Goal: Transaction & Acquisition: Download file/media

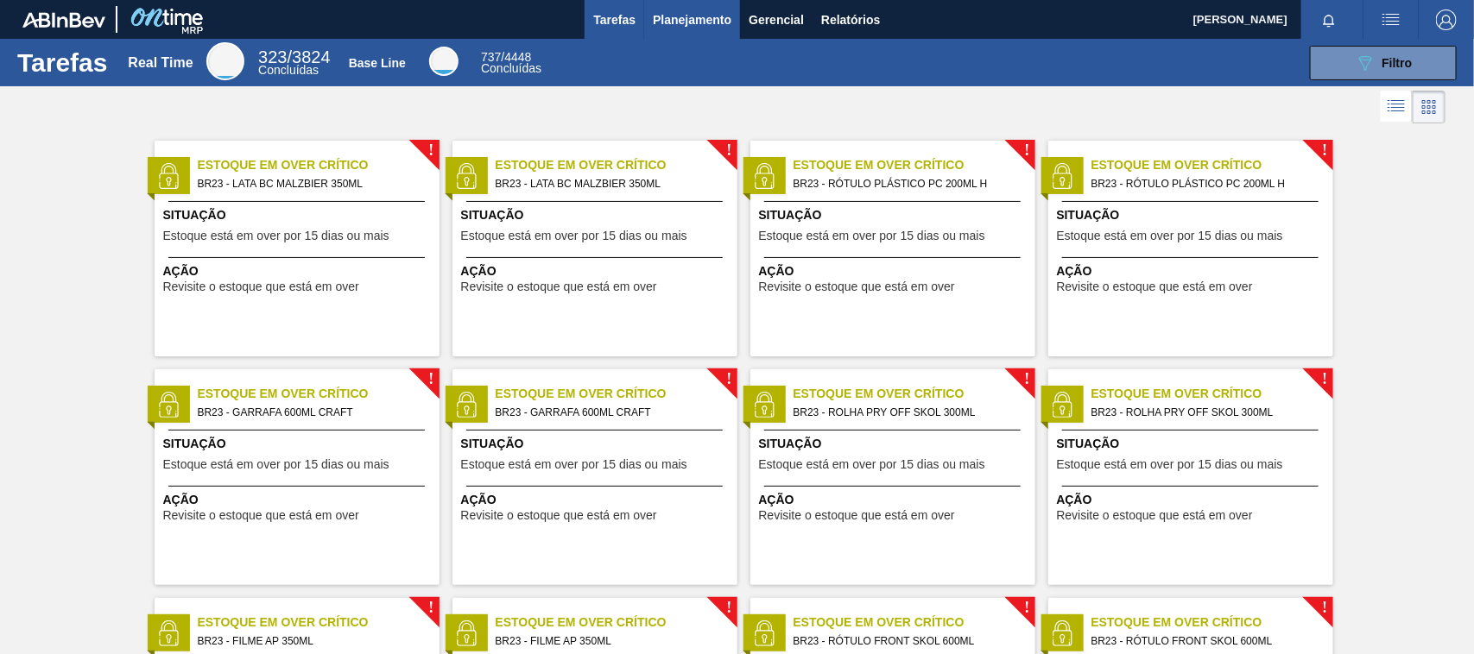
click at [701, 24] on span "Planejamento" at bounding box center [692, 19] width 79 height 21
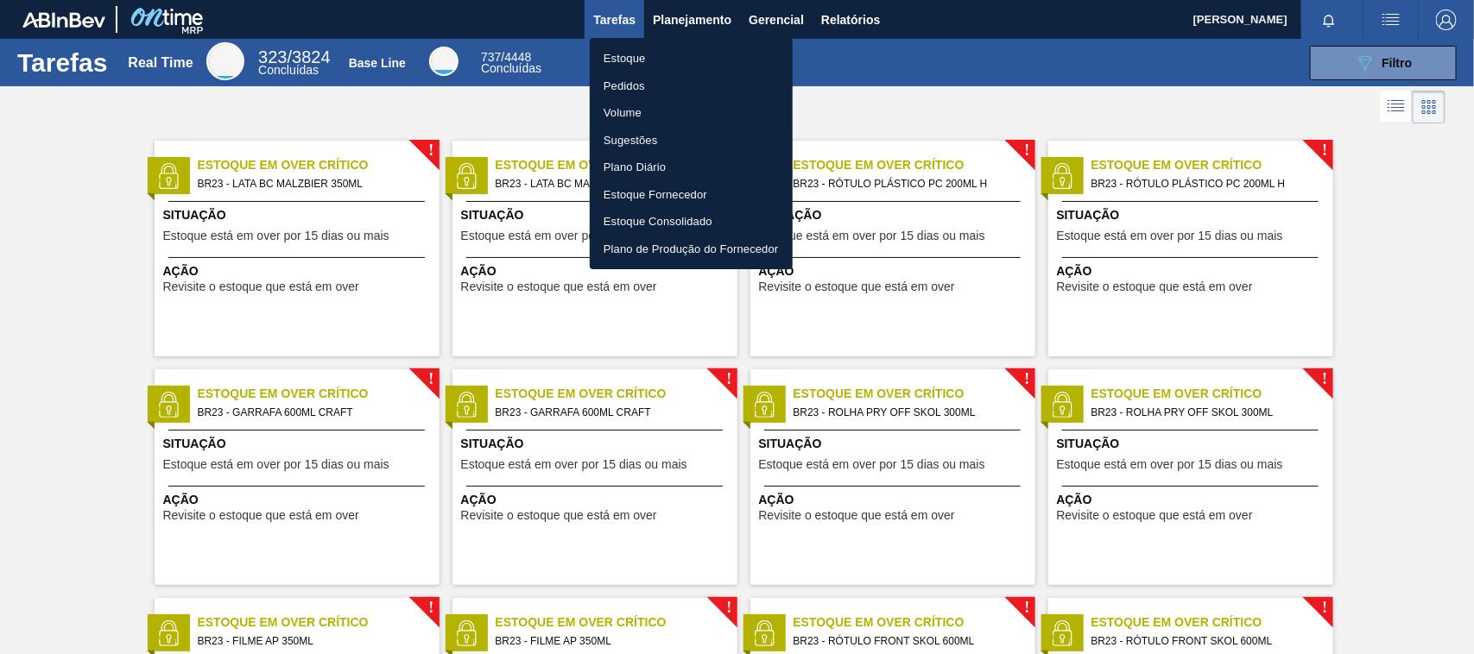
click at [665, 60] on li "Estoque" at bounding box center [691, 59] width 203 height 28
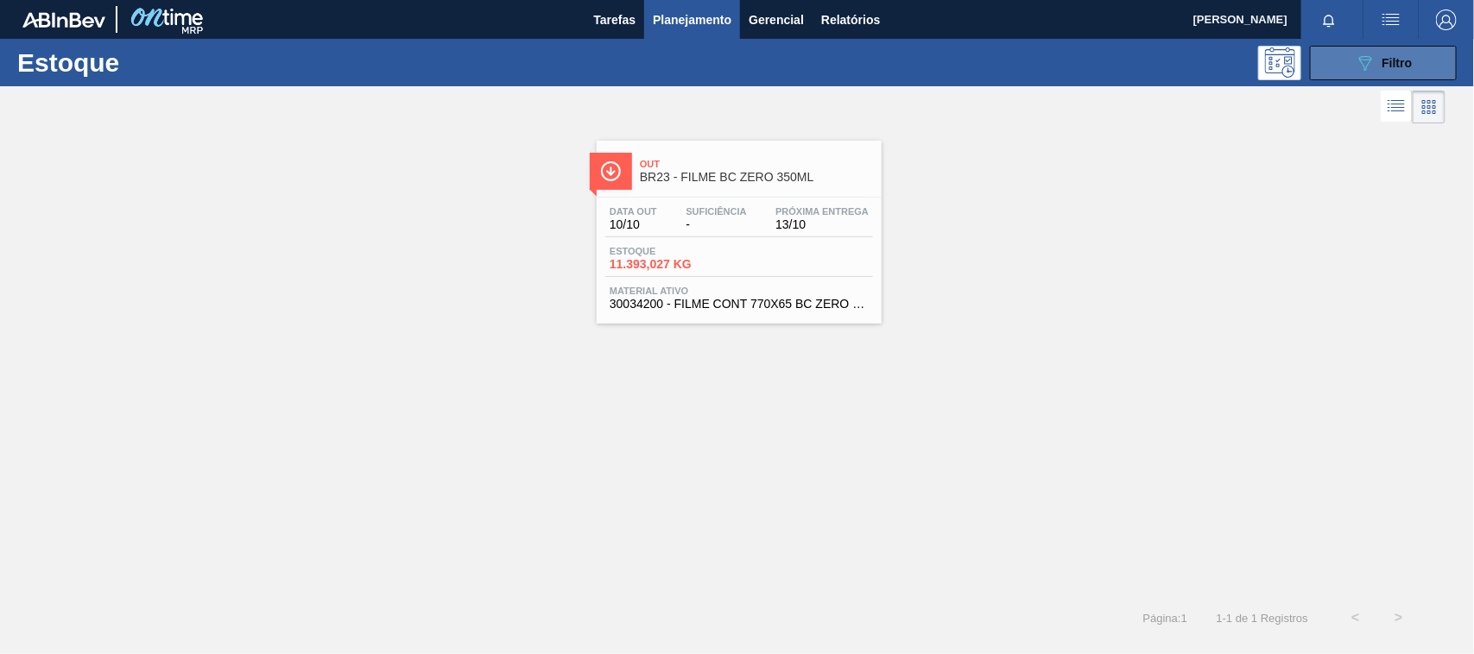
click at [1349, 67] on button "089F7B8B-B2A5-4AFE-B5C0-19BA573D28AC Filtro" at bounding box center [1383, 63] width 147 height 35
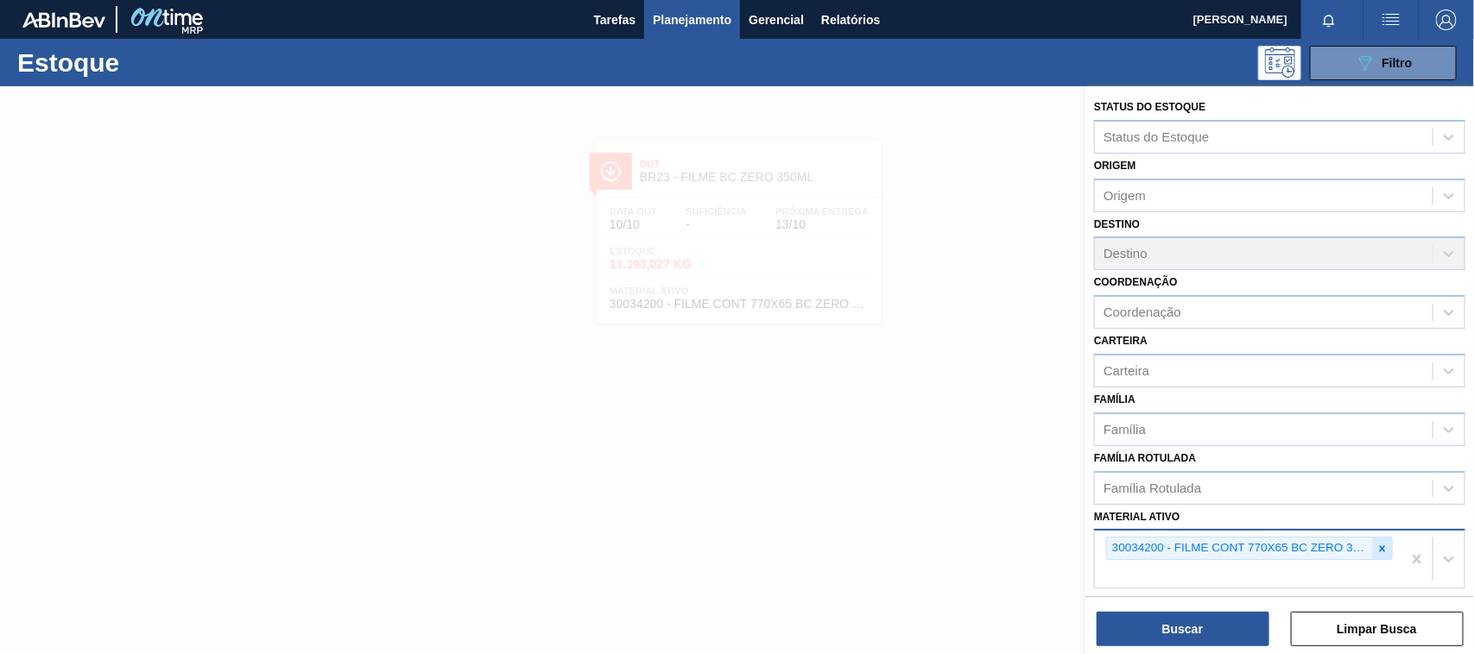
click at [1382, 543] on icon at bounding box center [1382, 549] width 12 height 12
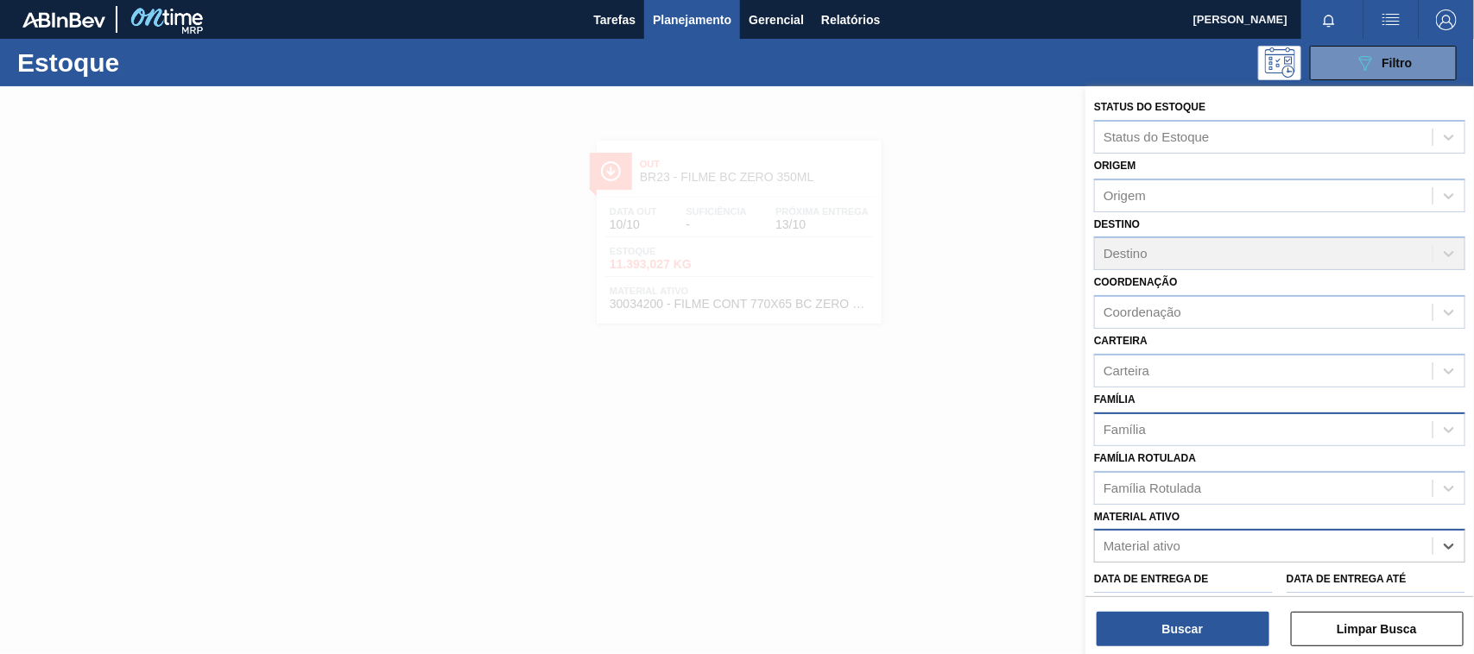
click at [1193, 425] on div "Família" at bounding box center [1264, 429] width 338 height 25
type input "pref"
drag, startPoint x: 1210, startPoint y: 466, endPoint x: 1189, endPoint y: 601, distance: 136.3
click at [1207, 466] on div "Preforma" at bounding box center [1279, 473] width 371 height 32
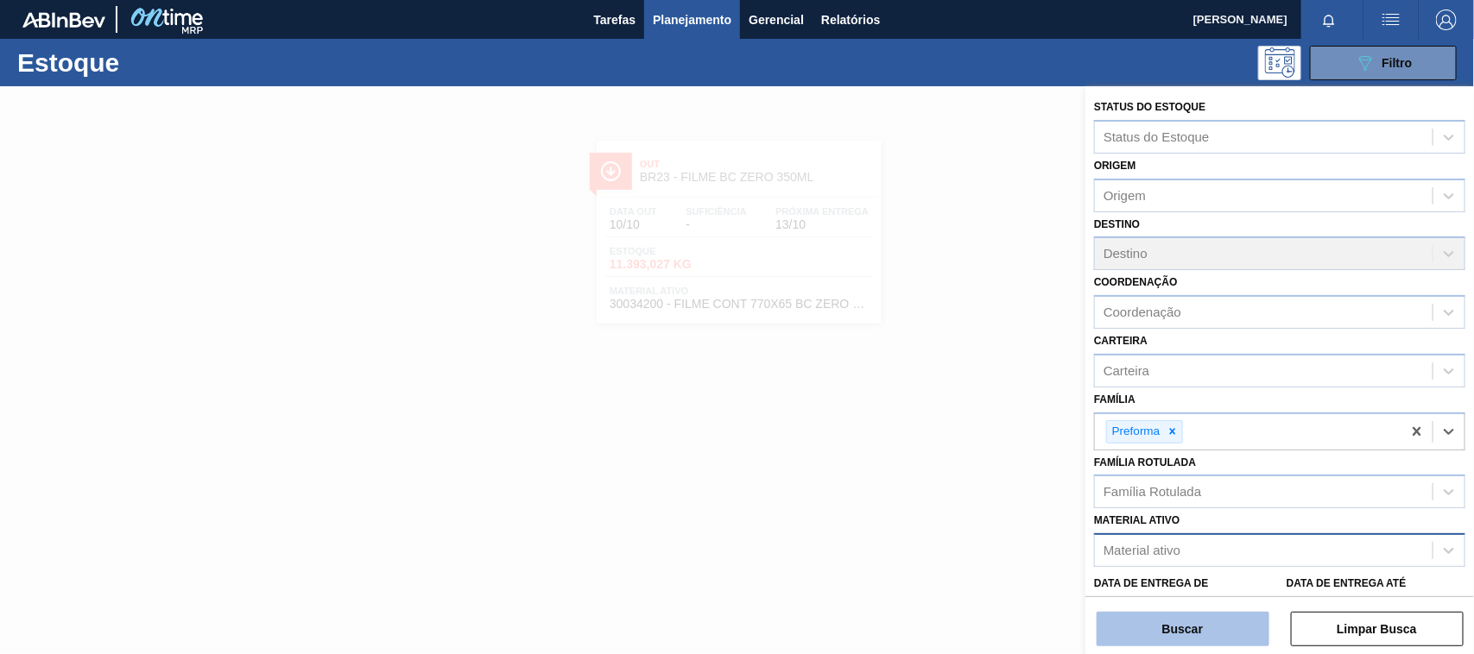
click at [1201, 635] on button "Buscar" at bounding box center [1182, 629] width 173 height 35
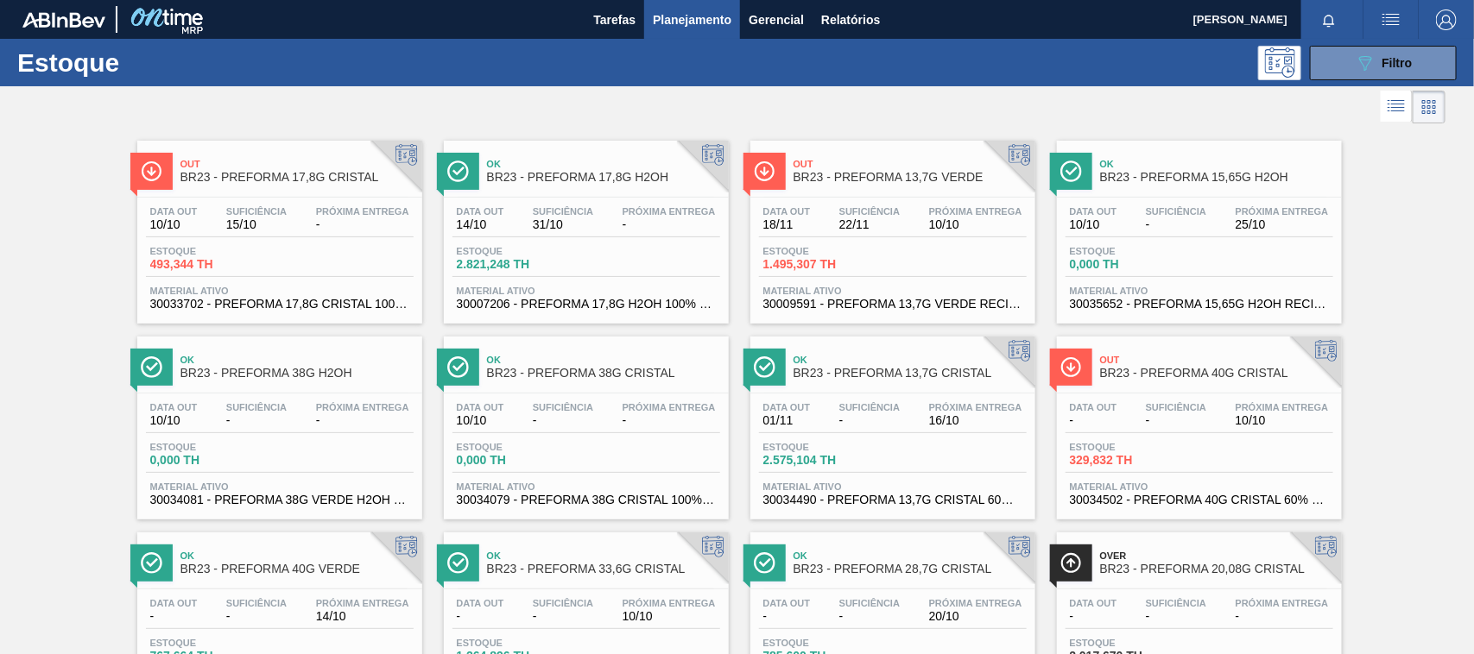
click at [578, 268] on div "Estoque 2.821,248 TH" at bounding box center [517, 258] width 130 height 25
click at [842, 18] on span "Relatórios" at bounding box center [850, 19] width 59 height 21
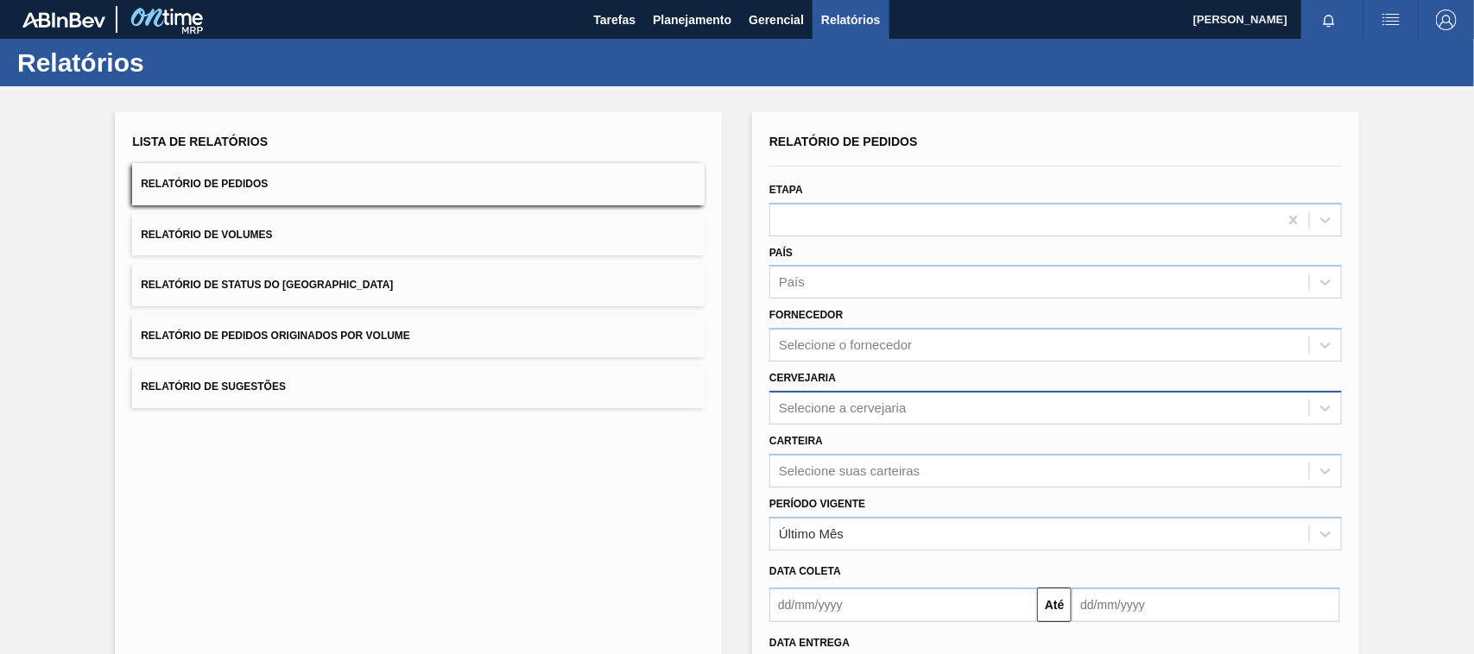
click at [833, 391] on div "Selecione a cervejaria" at bounding box center [1055, 408] width 572 height 34
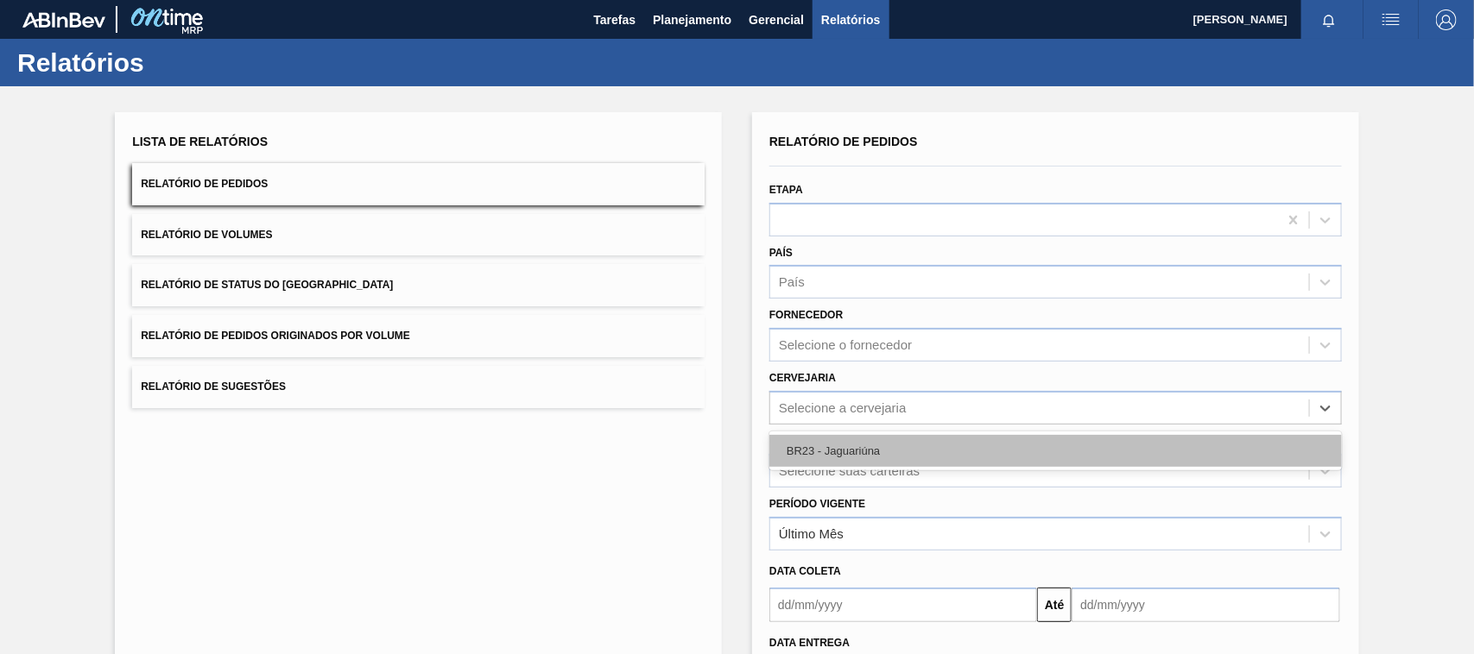
click at [826, 451] on div "BR23 - Jaguariúna" at bounding box center [1055, 451] width 572 height 32
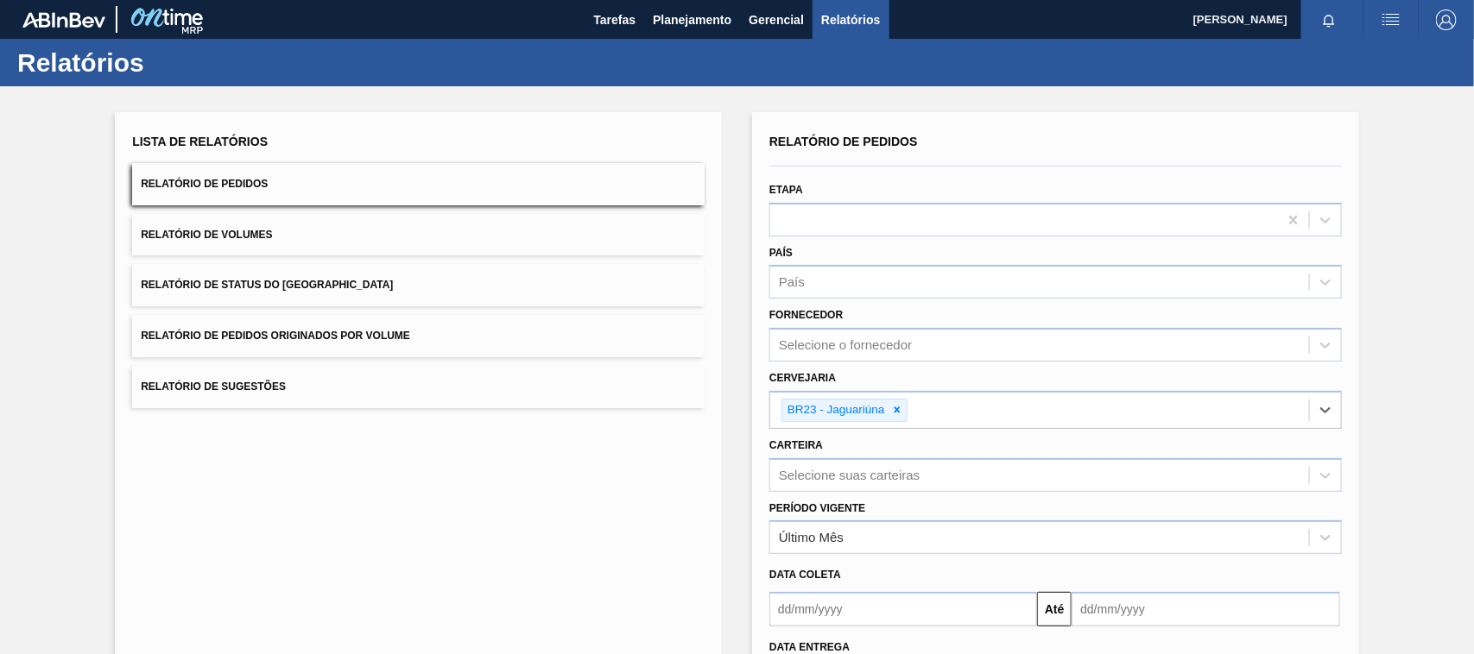
scroll to position [147, 0]
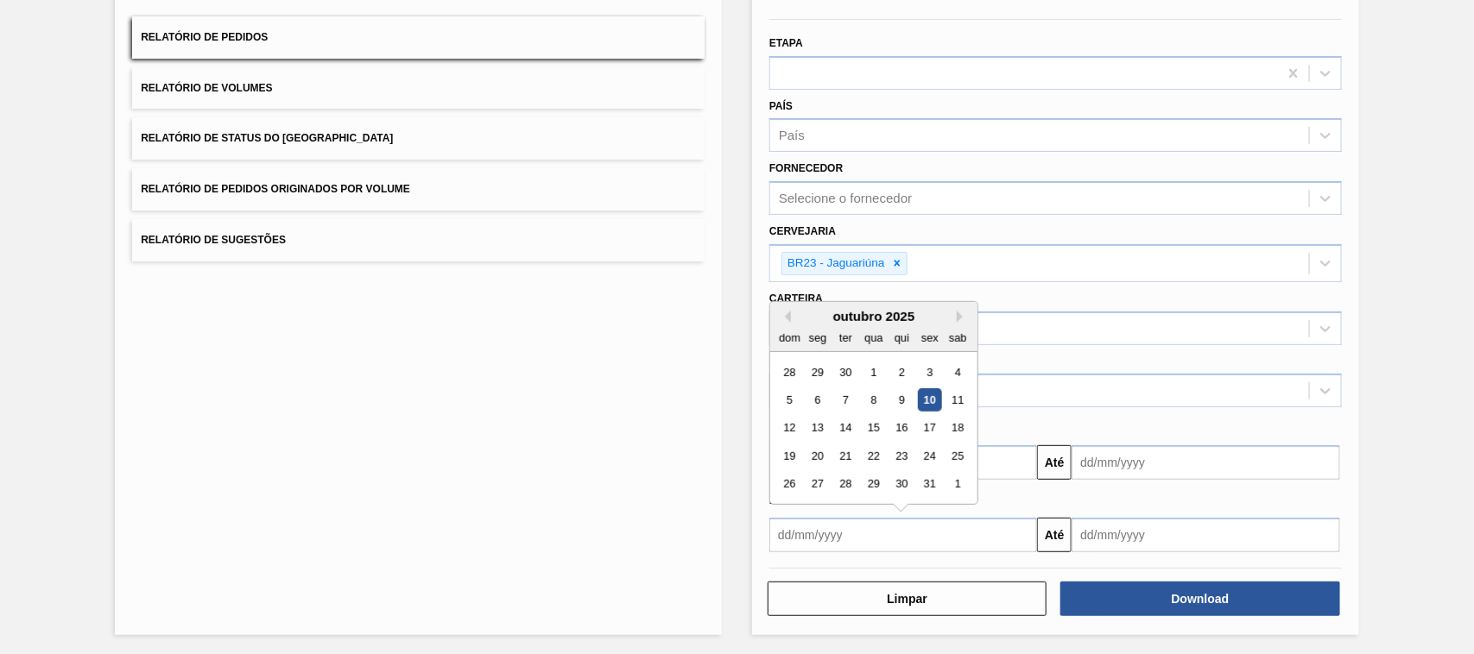
click at [829, 531] on input "text" at bounding box center [903, 535] width 268 height 35
click at [926, 391] on div "10" at bounding box center [929, 400] width 23 height 23
type input "[DATE]"
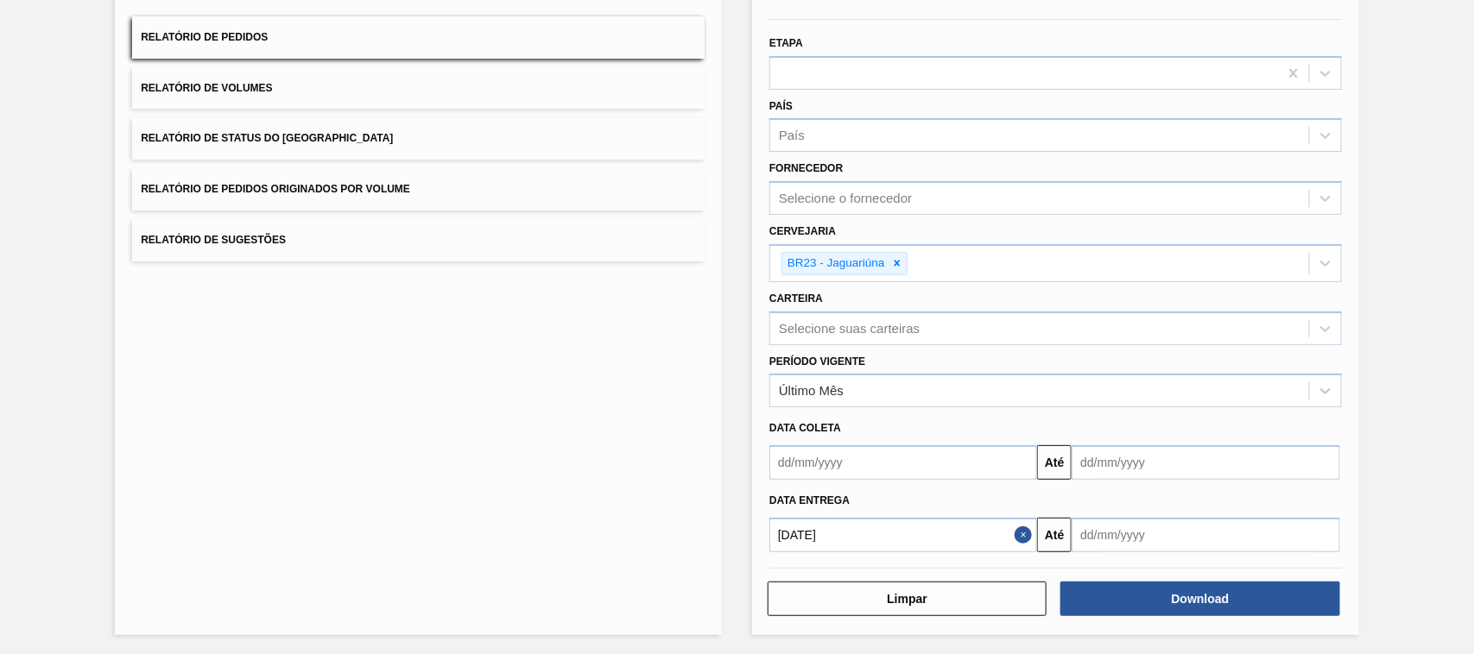
click at [1118, 529] on input "text" at bounding box center [1205, 535] width 268 height 35
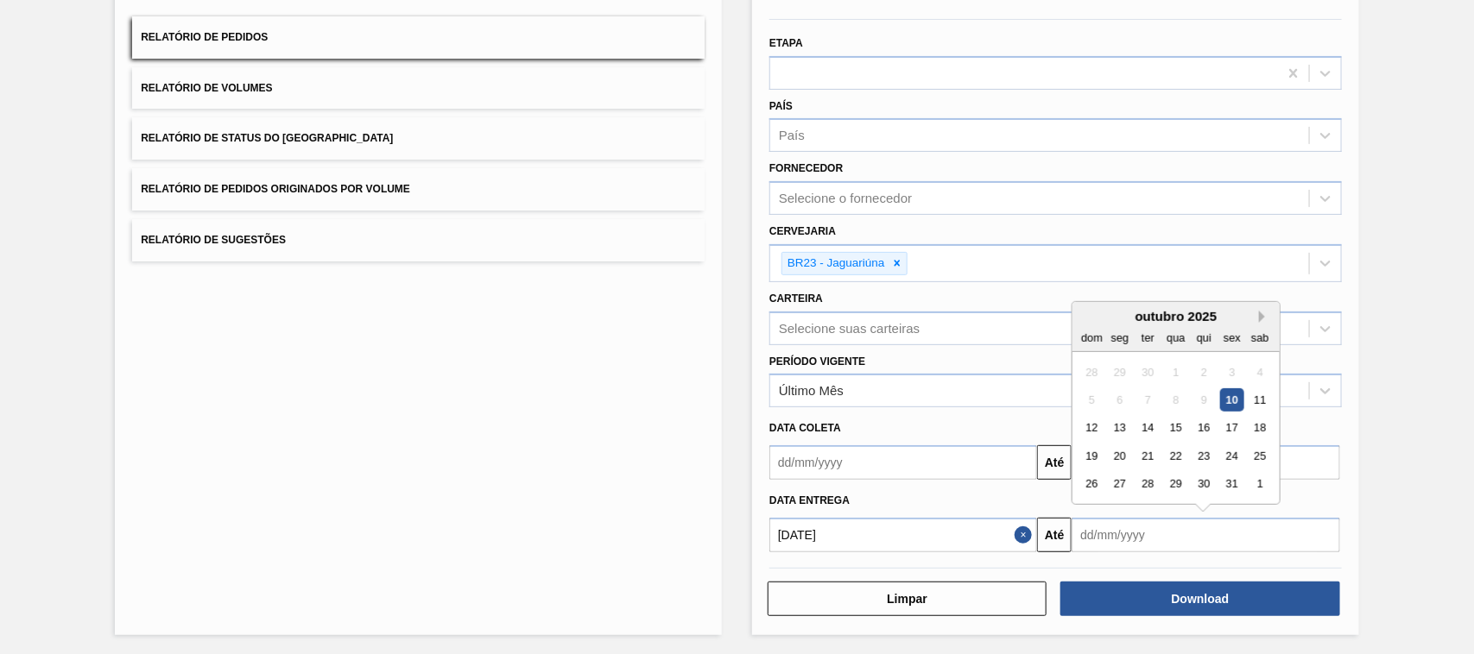
click at [1263, 313] on button "Next Month" at bounding box center [1265, 317] width 12 height 12
click at [1118, 430] on div "10" at bounding box center [1120, 428] width 23 height 23
type input "[DATE]"
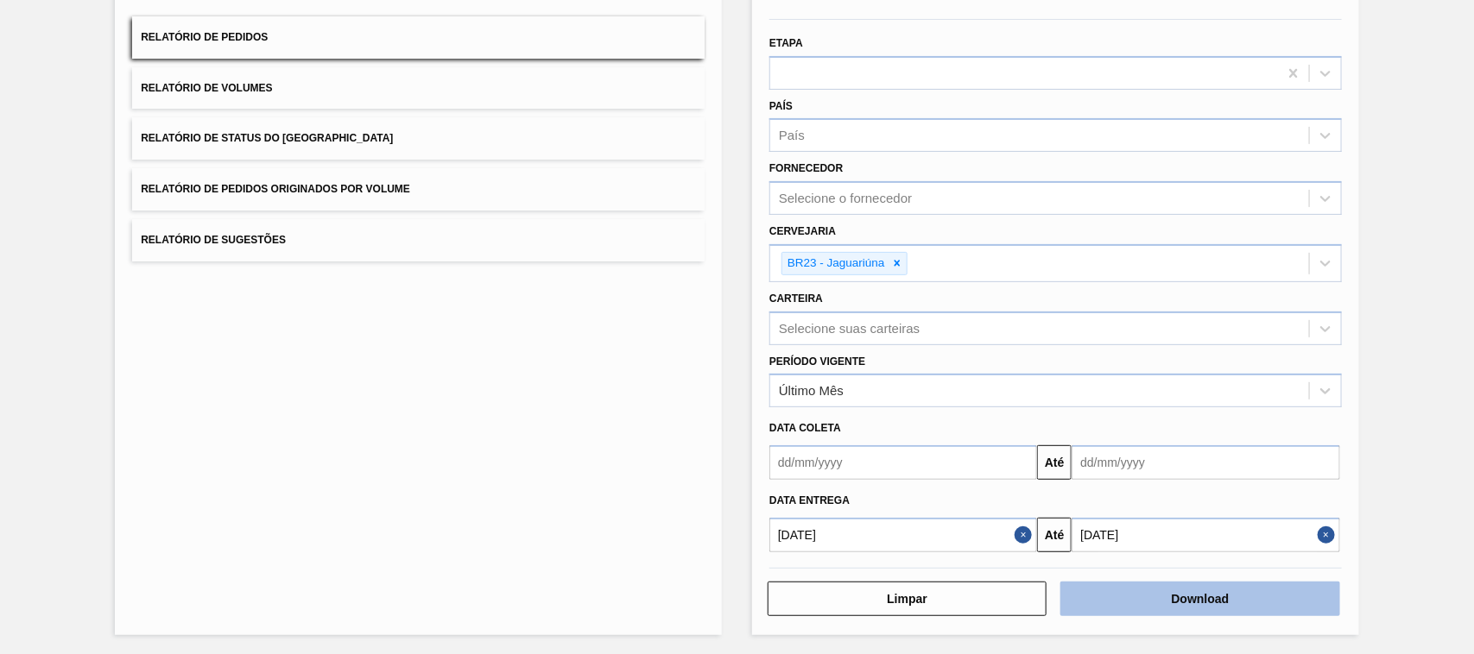
click at [1194, 607] on button "Download" at bounding box center [1199, 599] width 279 height 35
click at [333, 79] on button "Relatório de Volumes" at bounding box center [418, 88] width 572 height 42
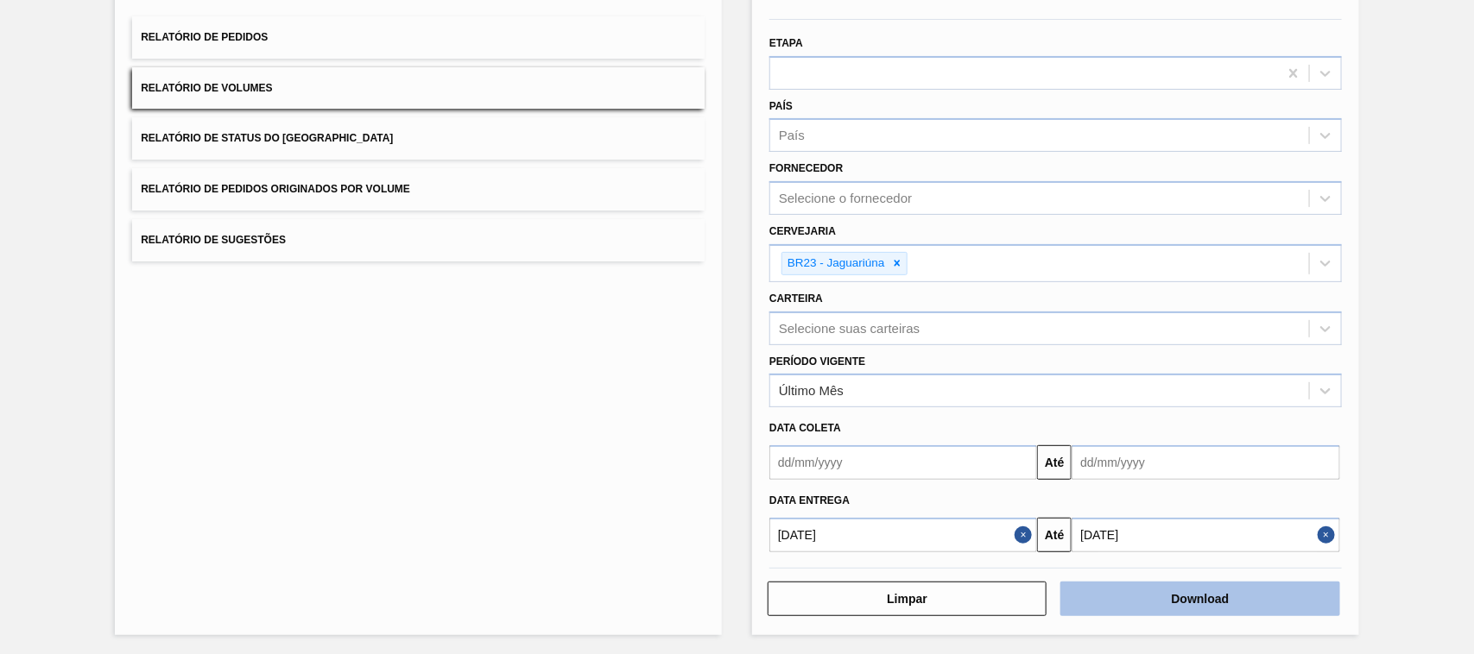
click at [1230, 584] on button "Download" at bounding box center [1199, 599] width 279 height 35
